Goal: Information Seeking & Learning: Check status

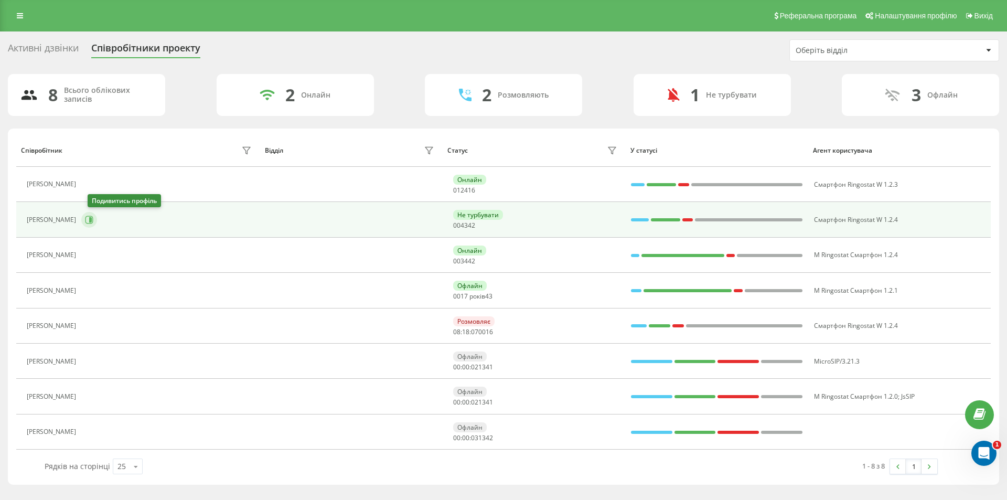
click at [93, 221] on icon at bounding box center [89, 220] width 8 height 8
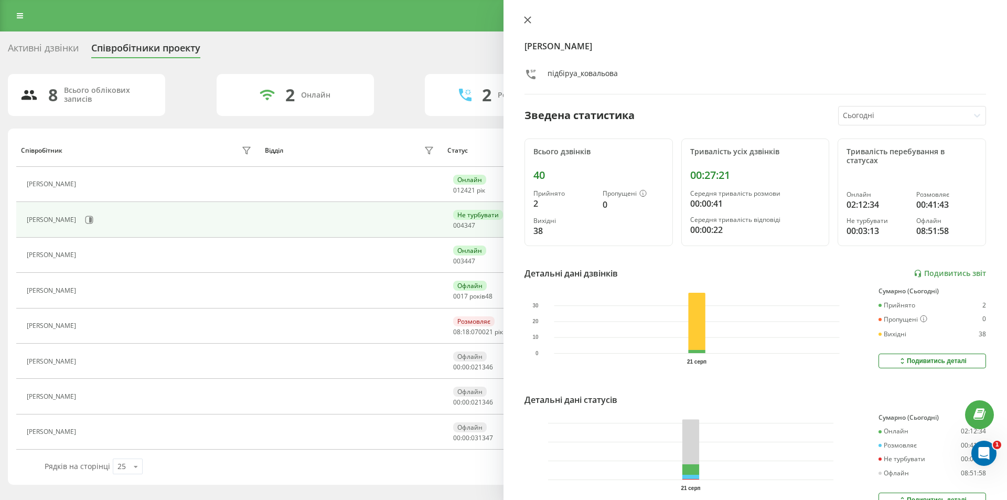
click at [528, 18] on icon at bounding box center [527, 19] width 7 height 7
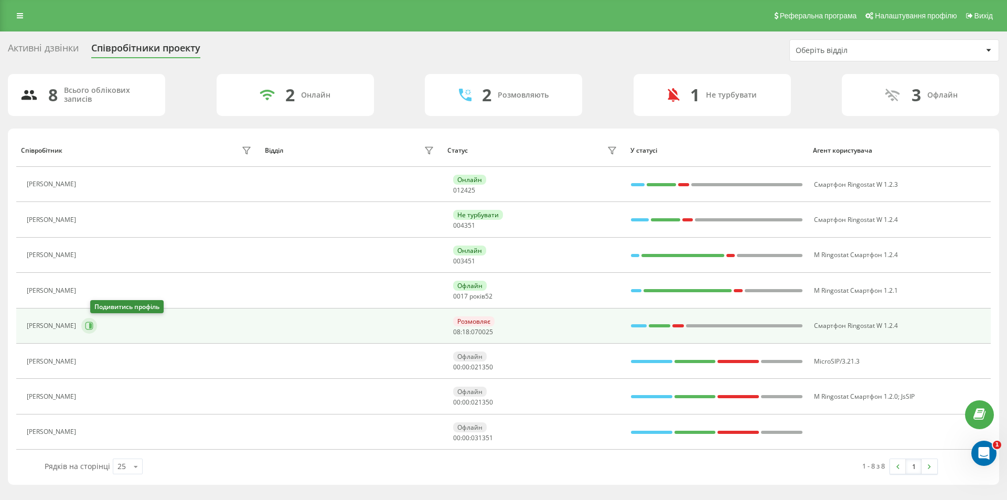
click at [92, 325] on icon at bounding box center [90, 325] width 3 height 5
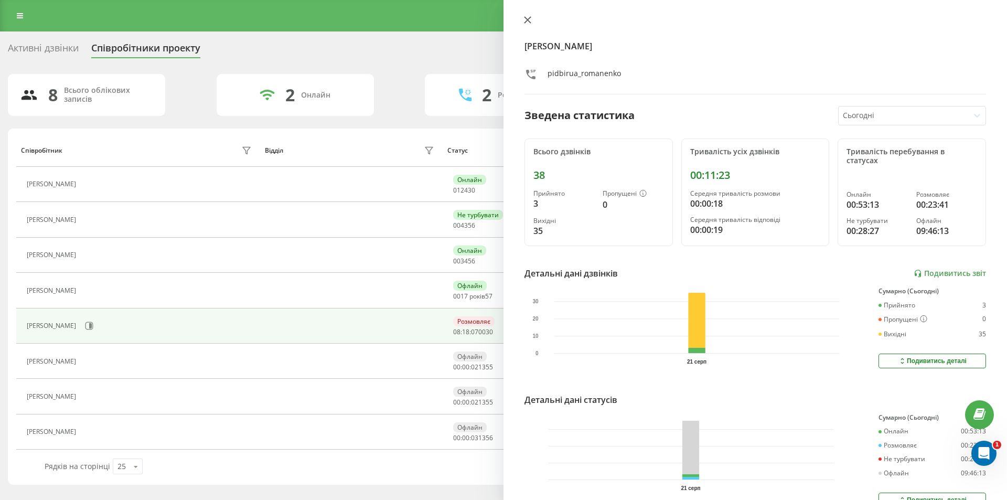
click at [525, 17] on icon at bounding box center [528, 20] width 6 height 6
